Goal: Task Accomplishment & Management: Manage account settings

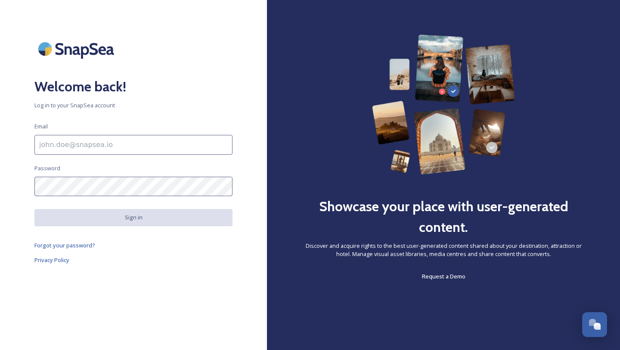
click at [211, 143] on input at bounding box center [133, 145] width 198 height 20
click at [169, 148] on input at bounding box center [133, 145] width 198 height 20
type input "a"
type input "[EMAIL_ADDRESS][DOMAIN_NAME]"
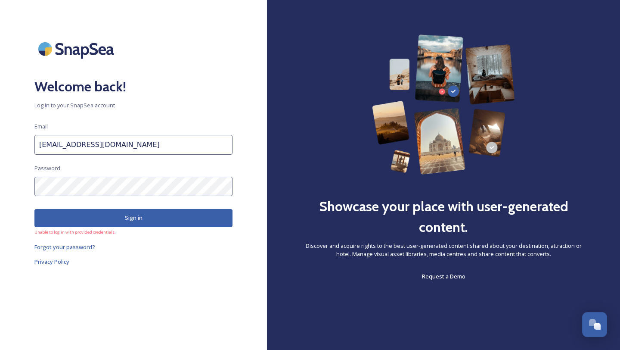
click at [130, 174] on div "Welcome back! Log in to your SnapSea account Email [EMAIL_ADDRESS][DOMAIN_NAME]…" at bounding box center [133, 174] width 267 height 281
click at [25, 184] on div "Welcome back! Log in to your SnapSea account Email [EMAIL_ADDRESS][DOMAIN_NAME]…" at bounding box center [133, 174] width 267 height 281
click at [16, 185] on div "Welcome back! Log in to your SnapSea account Email [EMAIL_ADDRESS][DOMAIN_NAME]…" at bounding box center [133, 174] width 267 height 281
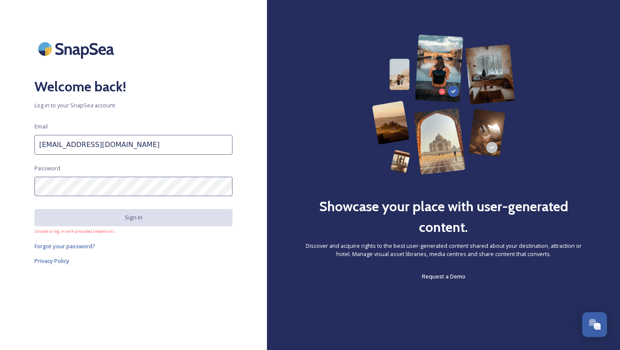
click at [110, 144] on input "[EMAIL_ADDRESS][DOMAIN_NAME]" at bounding box center [133, 145] width 198 height 20
